Goal: Information Seeking & Learning: Learn about a topic

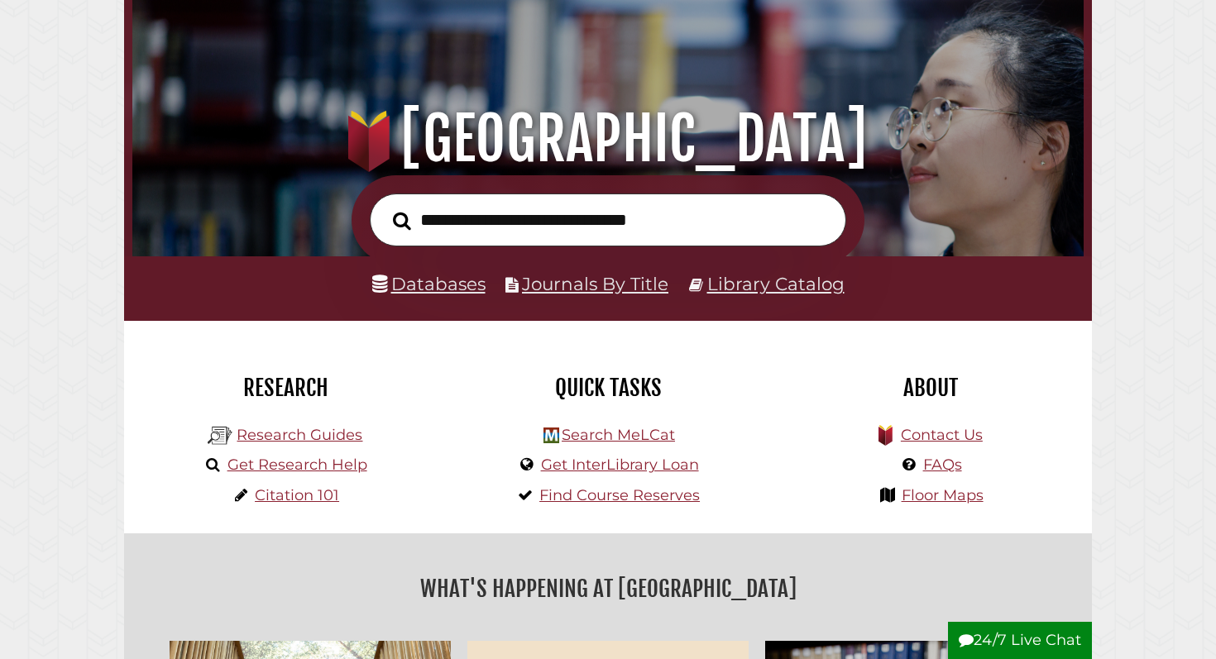
scroll to position [125, 0]
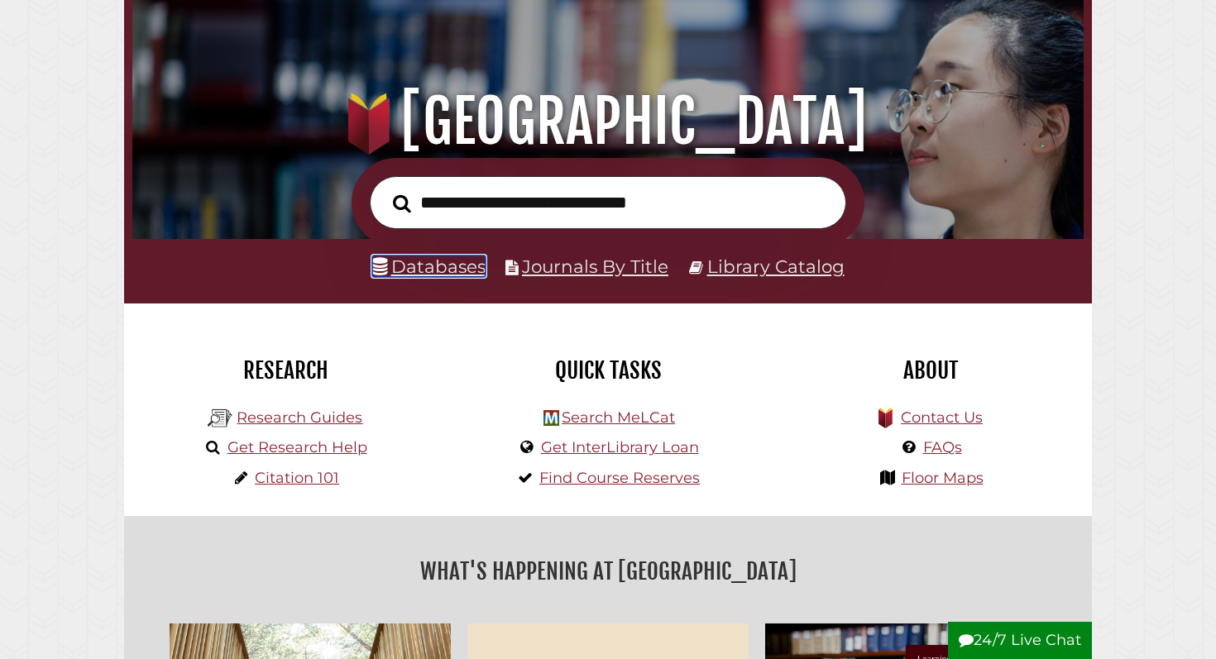
click at [455, 274] on link "Databases" at bounding box center [428, 267] width 113 height 22
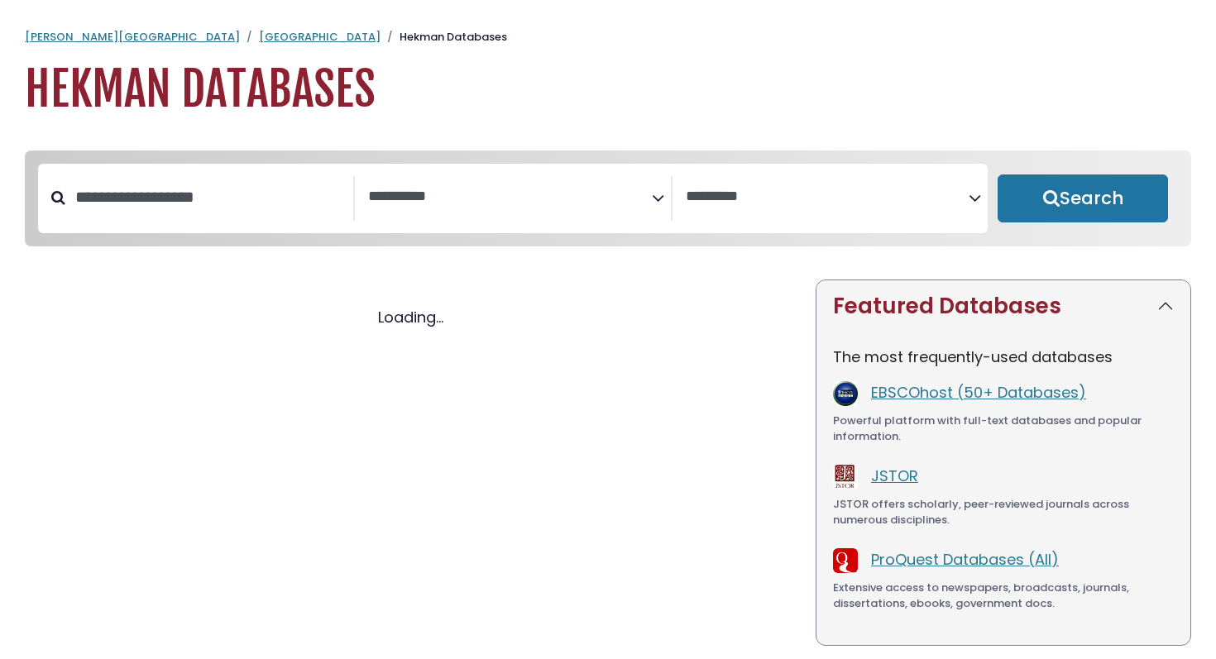
select select "Database Subject Filter"
select select "Database Vendors Filter"
select select "Database Subject Filter"
select select "Database Vendors Filter"
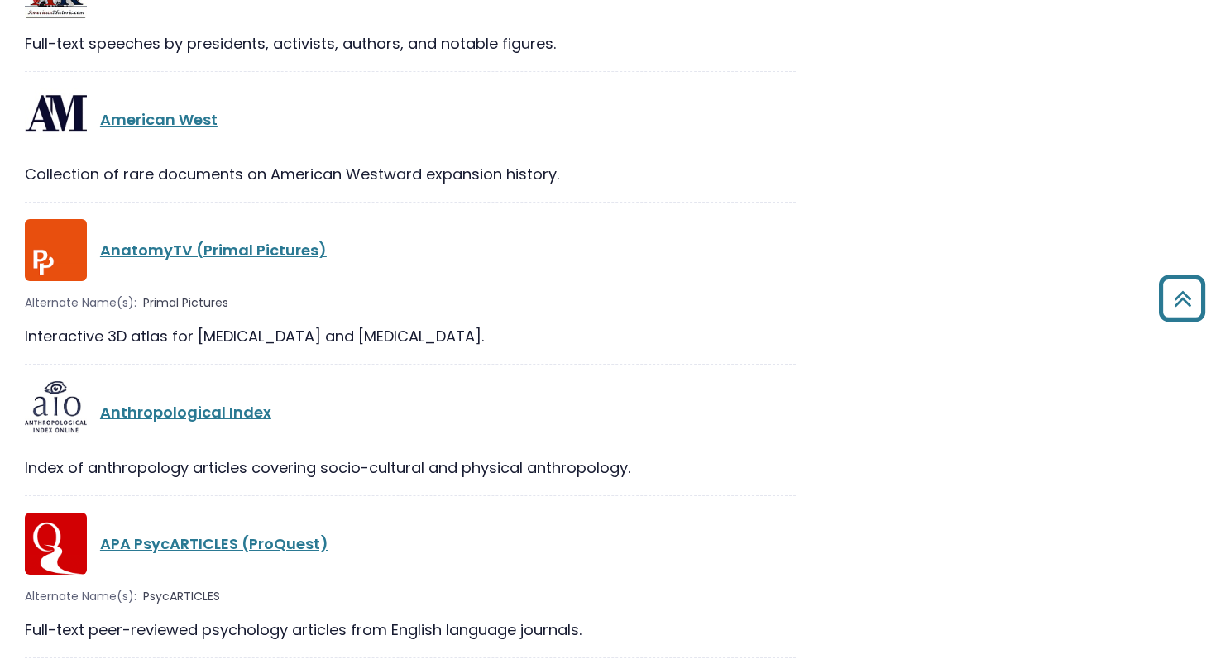
scroll to position [2486, 0]
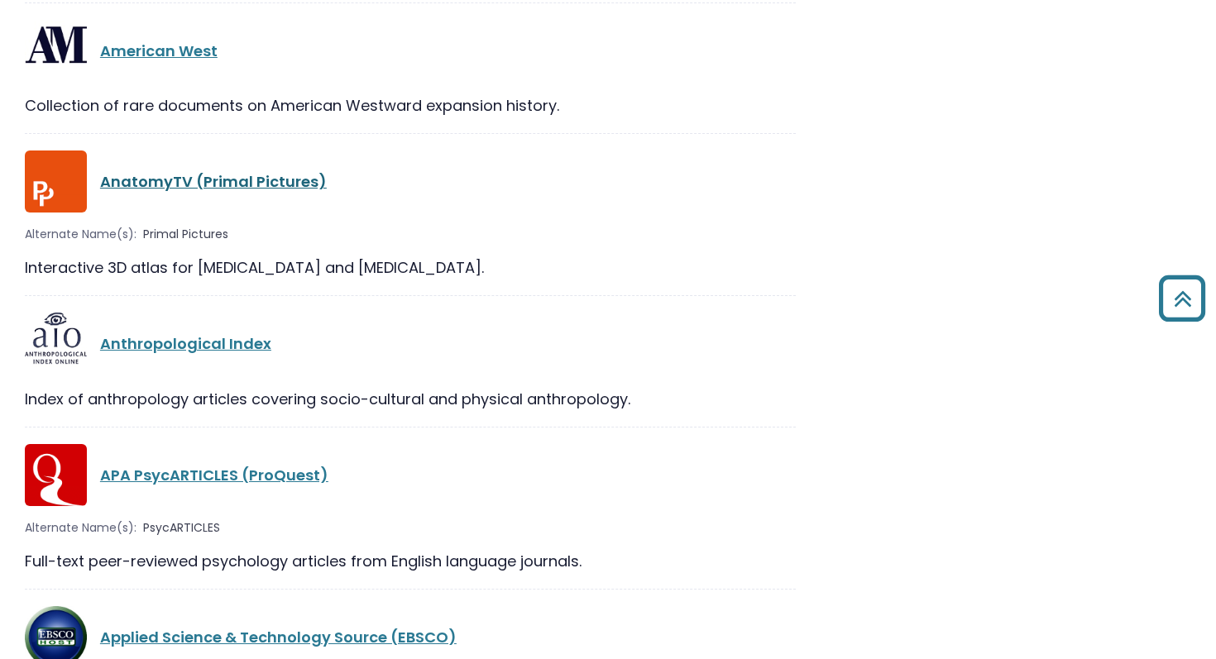
click at [257, 185] on link "AnatomyTV (Primal Pictures)" at bounding box center [213, 181] width 227 height 21
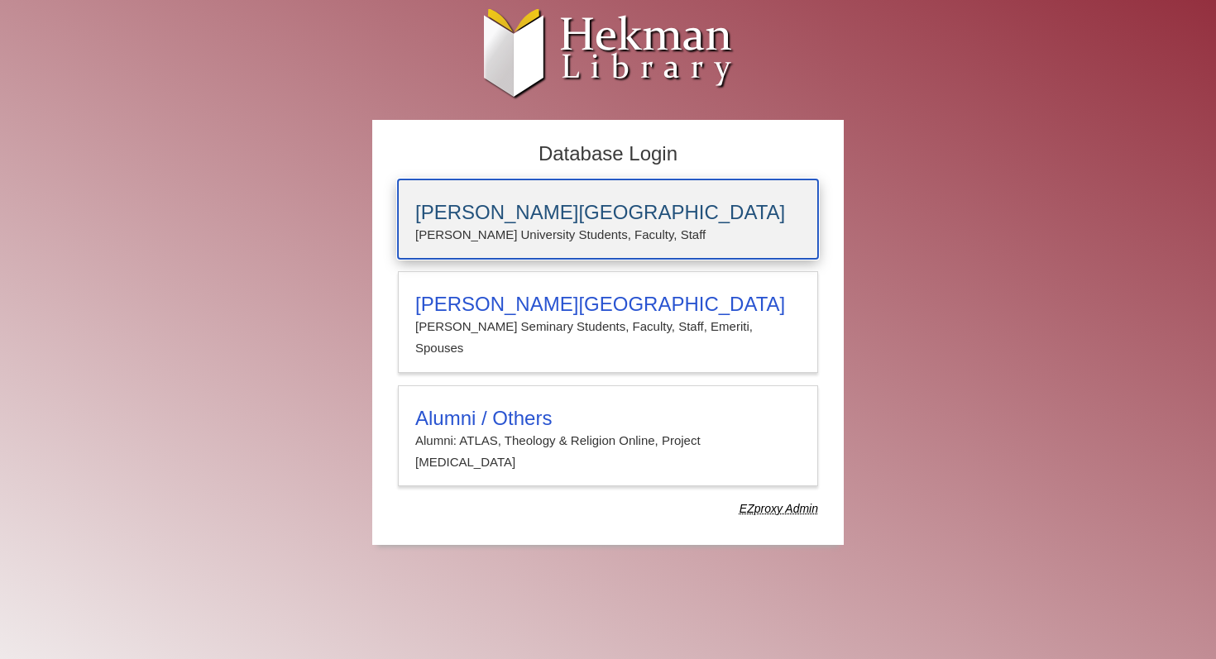
click at [611, 236] on p "[PERSON_NAME] University Students, Faculty, Staff" at bounding box center [607, 235] width 385 height 22
